Goal: Task Accomplishment & Management: Use online tool/utility

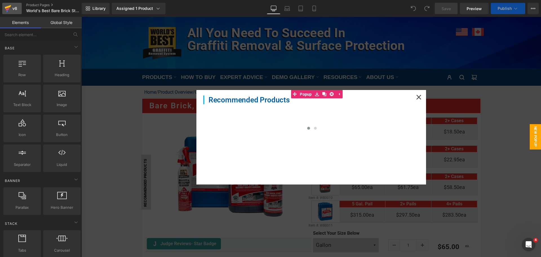
click at [8, 8] on icon at bounding box center [8, 7] width 6 height 4
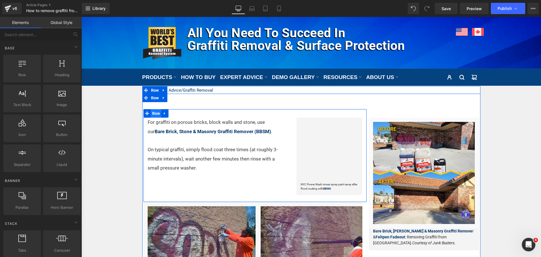
click at [153, 115] on span "Row" at bounding box center [156, 113] width 11 height 8
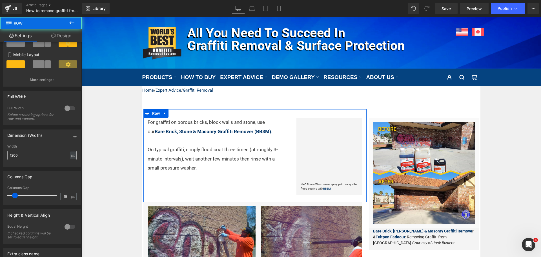
scroll to position [113, 0]
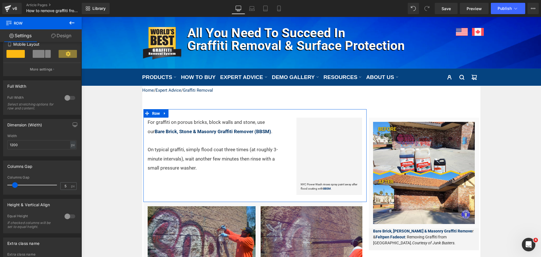
type input "0"
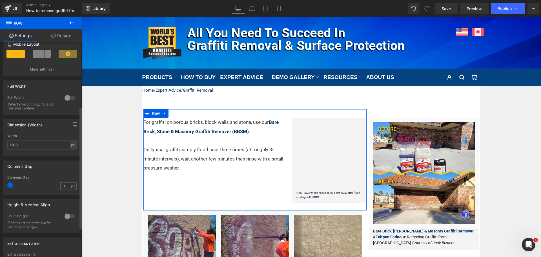
drag, startPoint x: 14, startPoint y: 185, endPoint x: 2, endPoint y: 182, distance: 12.2
click at [2, 182] on div "Columns Gap 0px Columns Gap 0 px" at bounding box center [42, 175] width 84 height 38
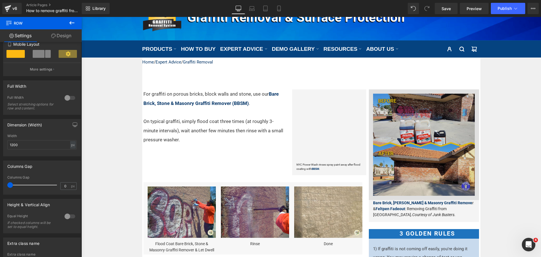
scroll to position [0, 0]
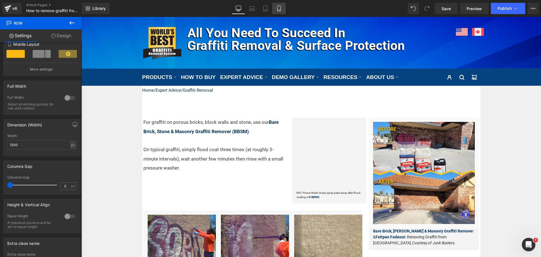
click at [279, 7] on icon at bounding box center [279, 9] width 6 height 6
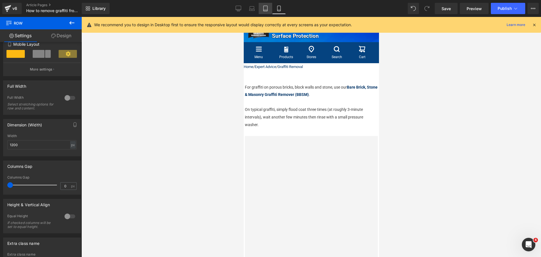
click at [261, 7] on link "Tablet" at bounding box center [265, 8] width 14 height 11
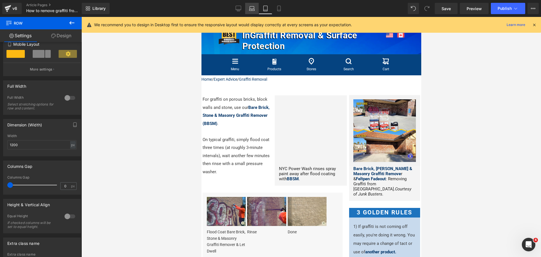
scroll to position [12, 0]
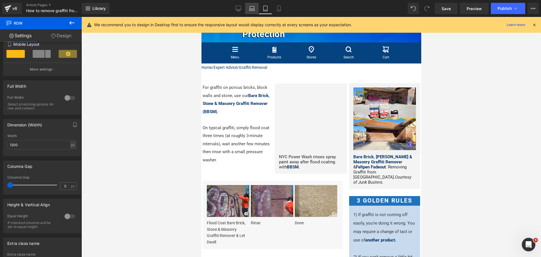
click at [251, 7] on icon at bounding box center [252, 9] width 6 height 6
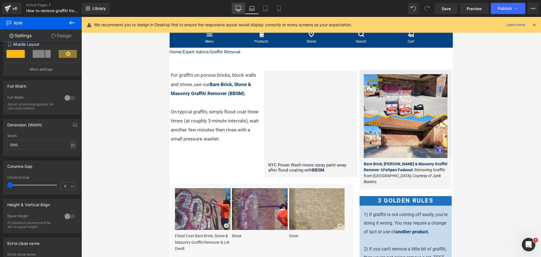
click at [238, 8] on icon at bounding box center [238, 9] width 6 height 6
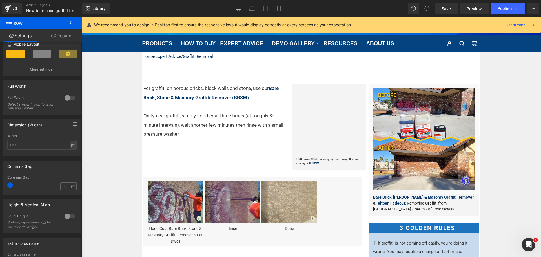
scroll to position [35, 0]
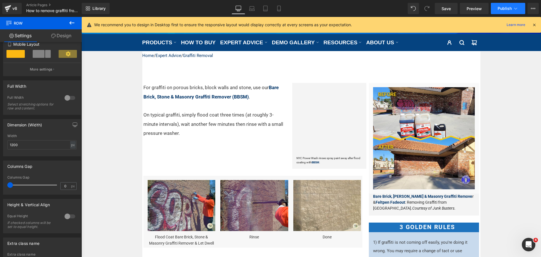
click at [508, 6] on span "Publish" at bounding box center [504, 8] width 14 height 5
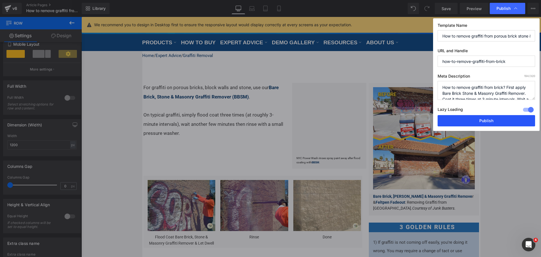
click at [472, 121] on button "Publish" at bounding box center [485, 120] width 97 height 11
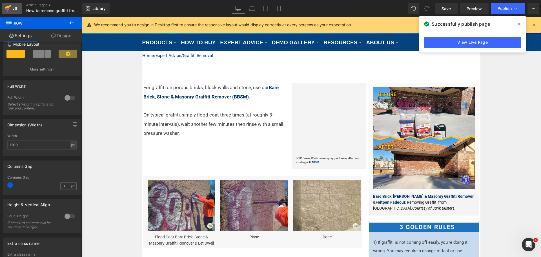
click at [12, 8] on div "v6" at bounding box center [14, 8] width 7 height 7
